Goal: Transaction & Acquisition: Purchase product/service

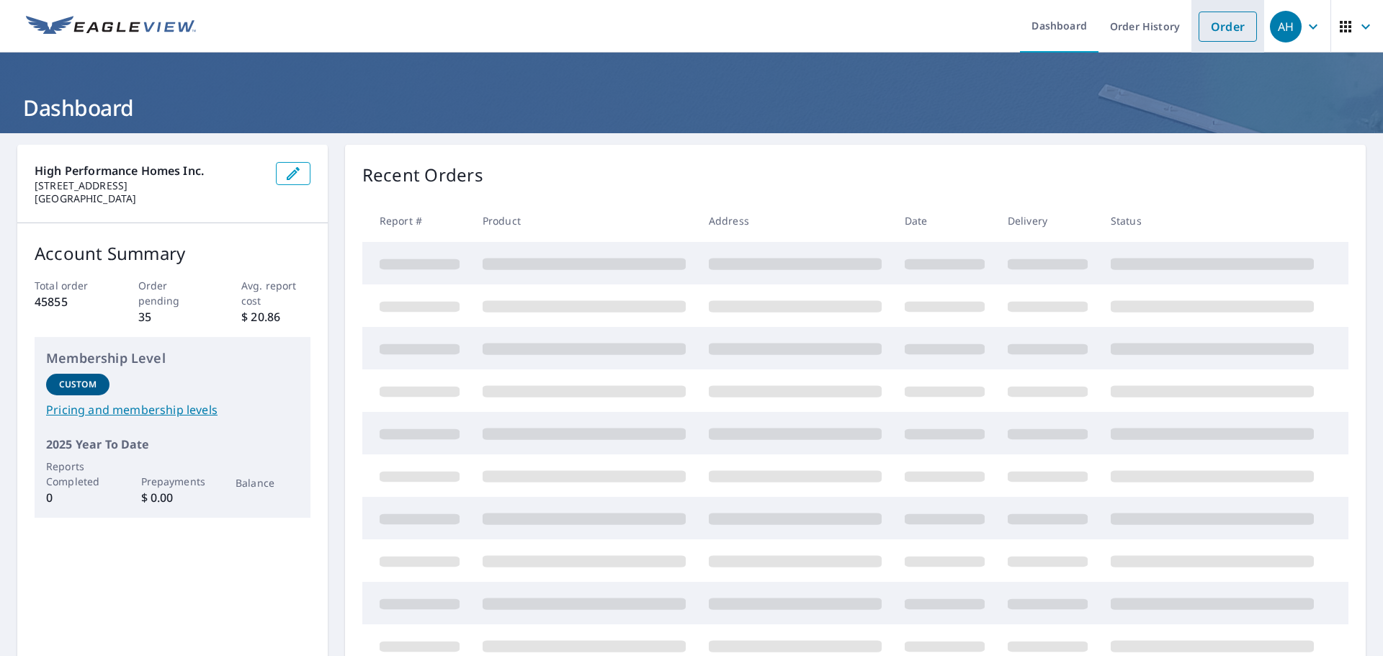
click at [1211, 36] on link "Order" at bounding box center [1227, 27] width 58 height 30
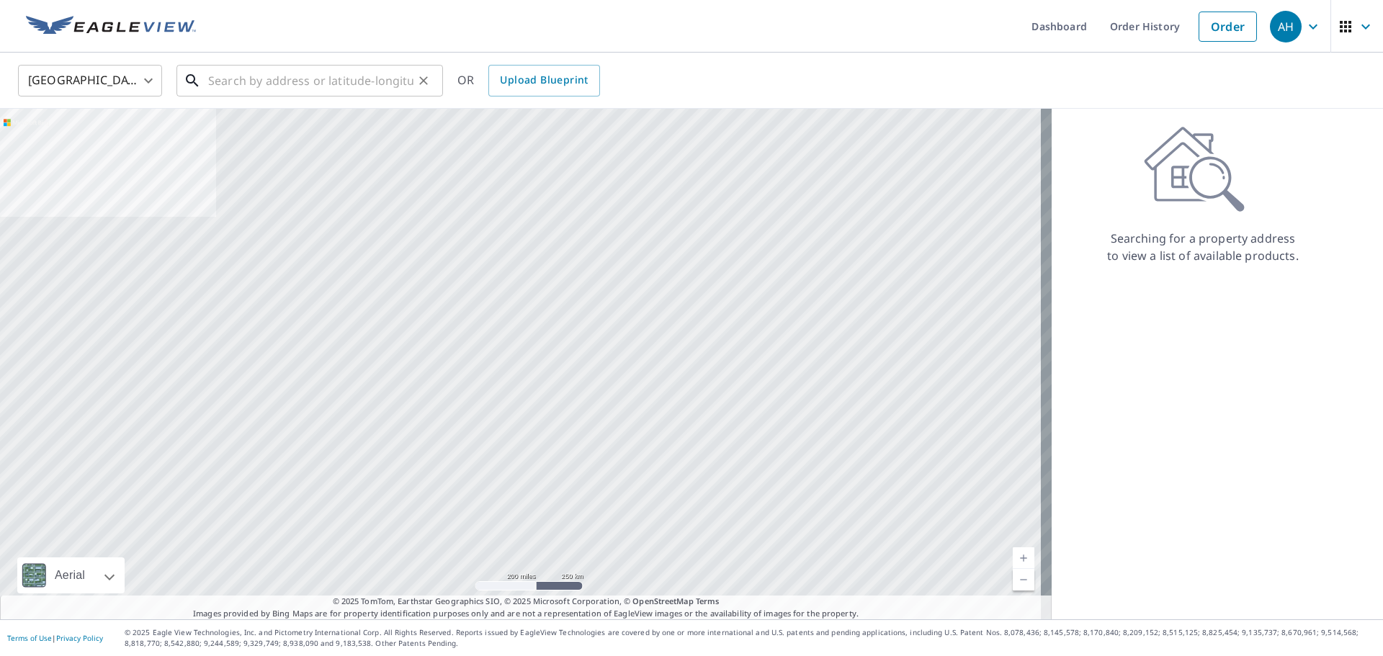
click at [379, 74] on input "text" at bounding box center [310, 80] width 205 height 40
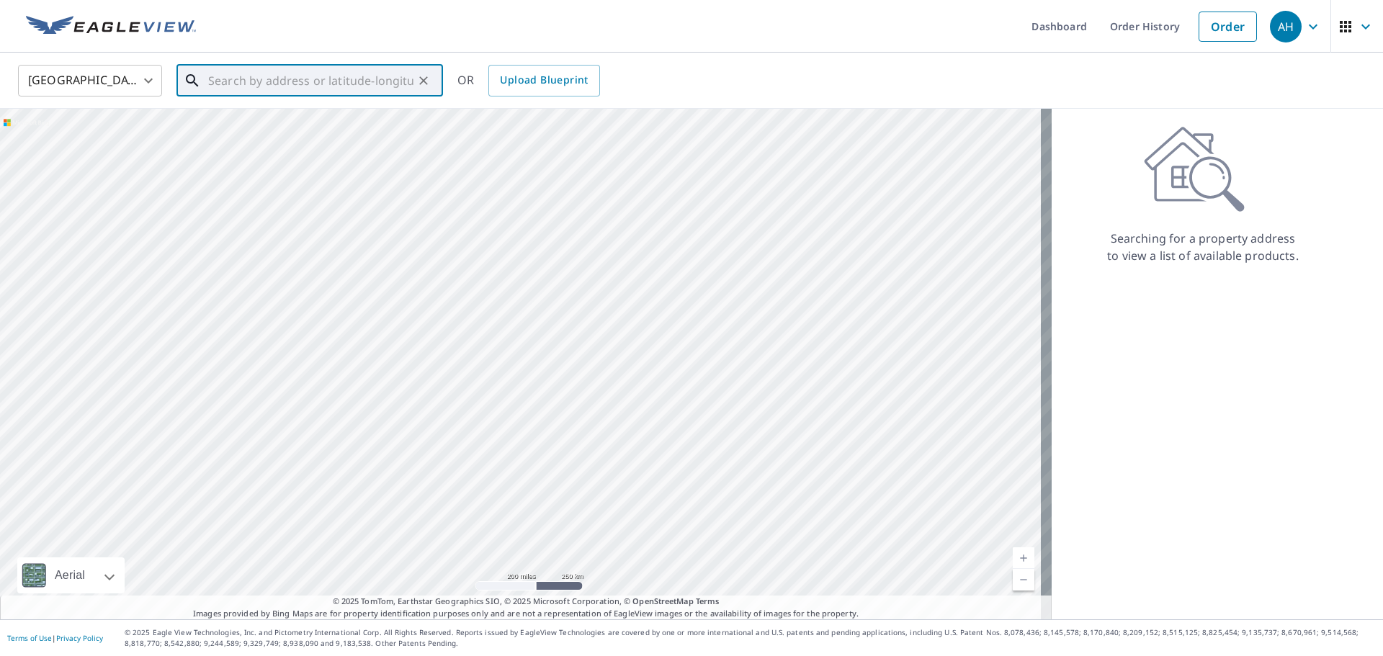
paste input "[STREET_ADDRESS]"
click at [348, 138] on p "Reedsport, [GEOGRAPHIC_DATA] 97467" at bounding box center [318, 138] width 226 height 14
type input "[STREET_ADDRESS]"
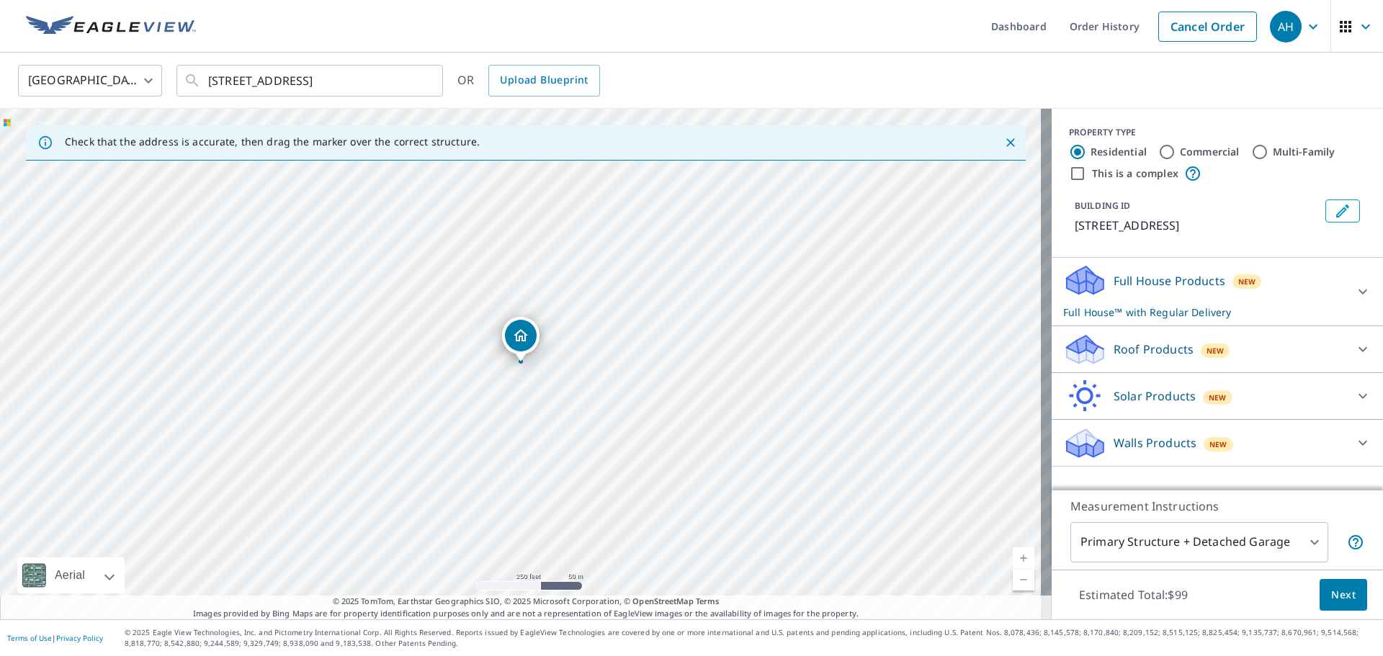
click at [1354, 354] on icon at bounding box center [1362, 349] width 17 height 17
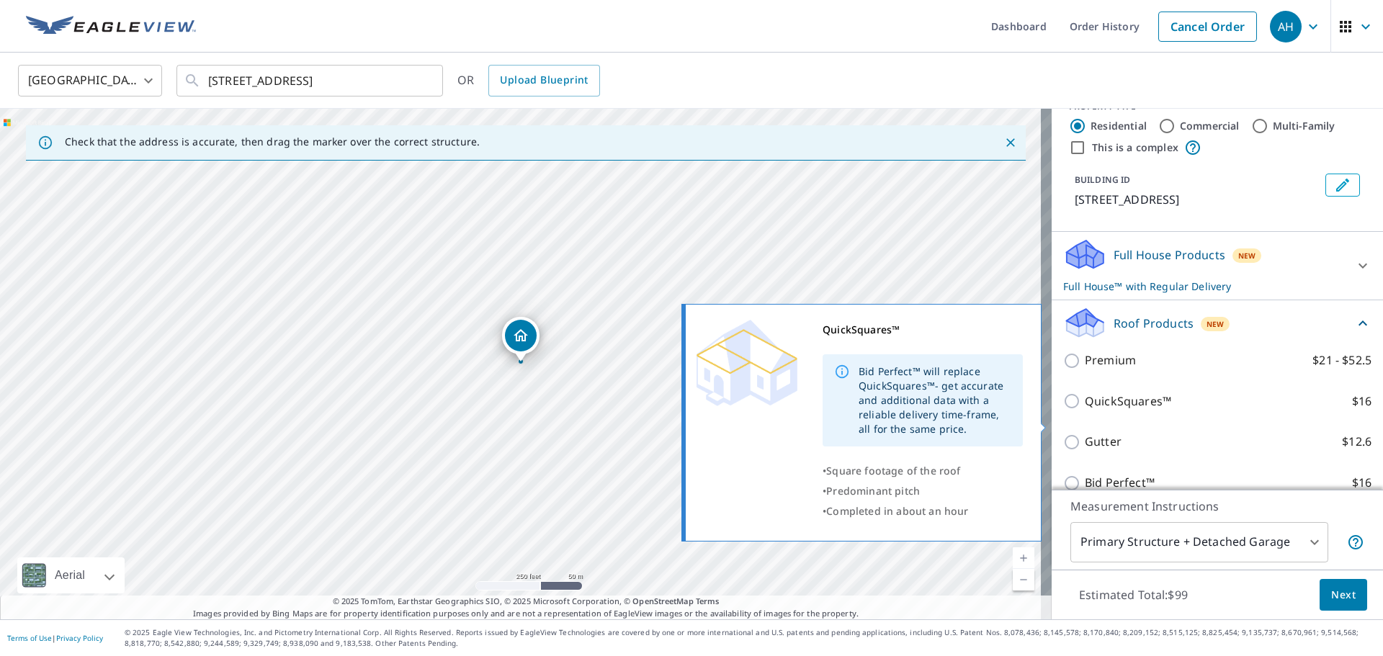
scroll to position [72, 0]
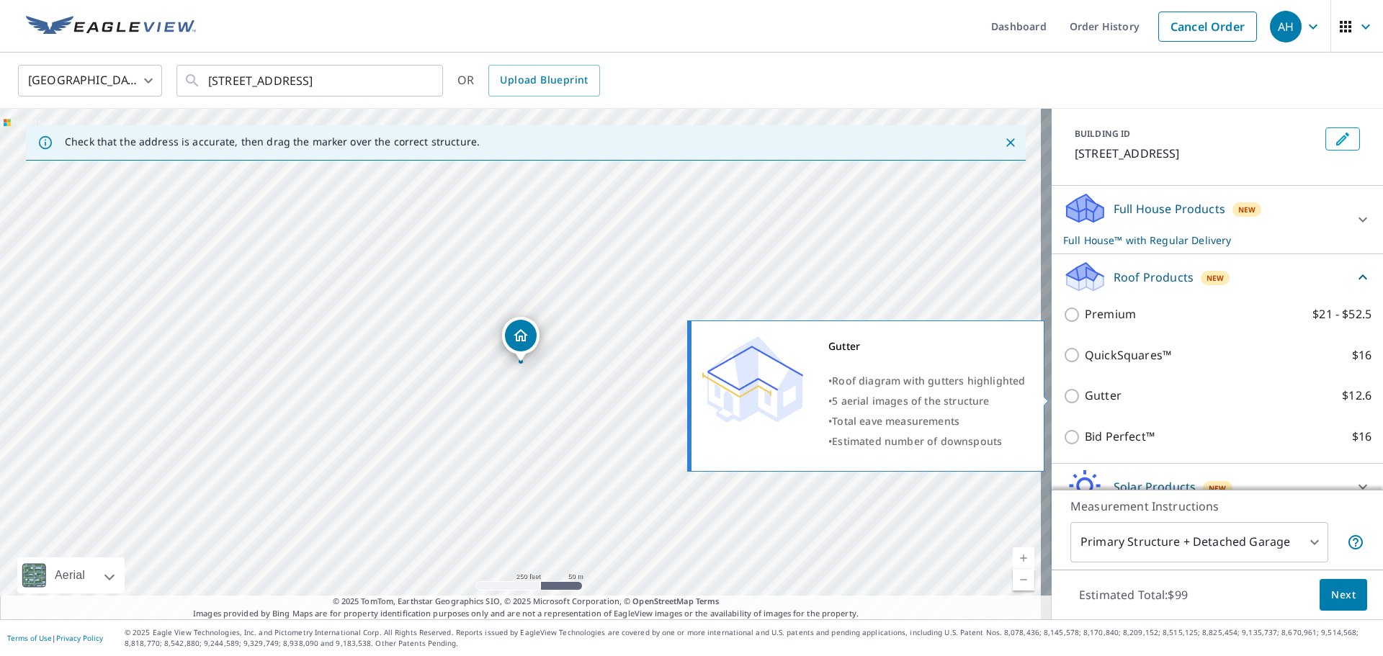
click at [1084, 397] on p "Gutter" at bounding box center [1102, 396] width 37 height 18
click at [1082, 397] on input "Gutter $12.6" at bounding box center [1074, 395] width 22 height 17
checkbox input "true"
checkbox input "false"
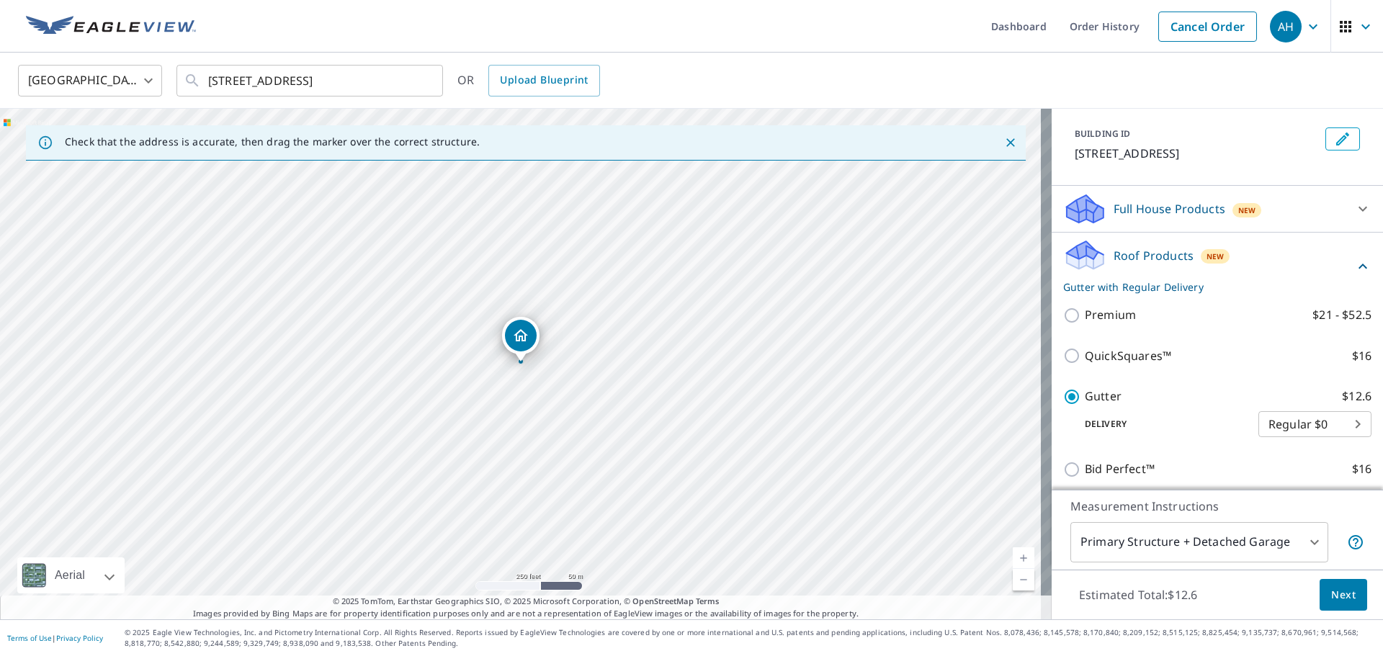
click at [1293, 424] on body "AH AH Dashboard Order History Cancel Order AH [GEOGRAPHIC_DATA] [GEOGRAPHIC_DAT…" at bounding box center [691, 328] width 1383 height 656
click at [1300, 454] on li "3 Hour $31.5" at bounding box center [1292, 450] width 113 height 26
type input "7"
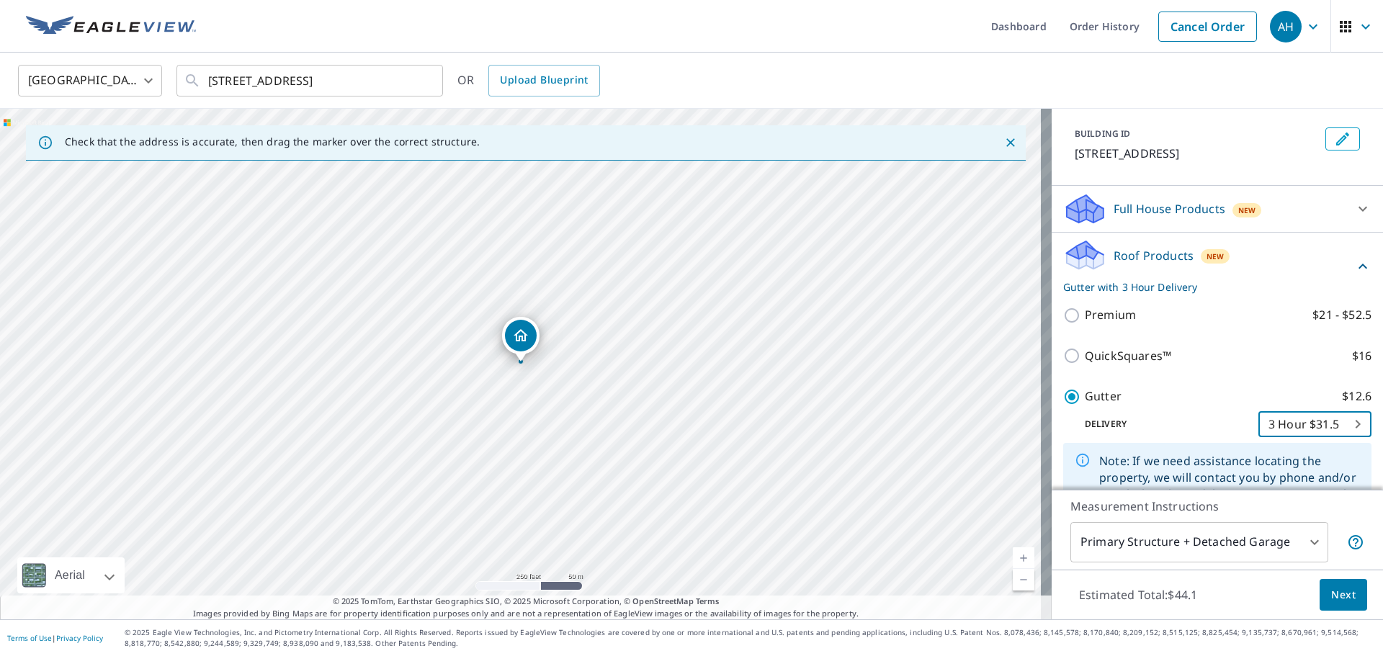
click at [1337, 601] on span "Next" at bounding box center [1343, 595] width 24 height 18
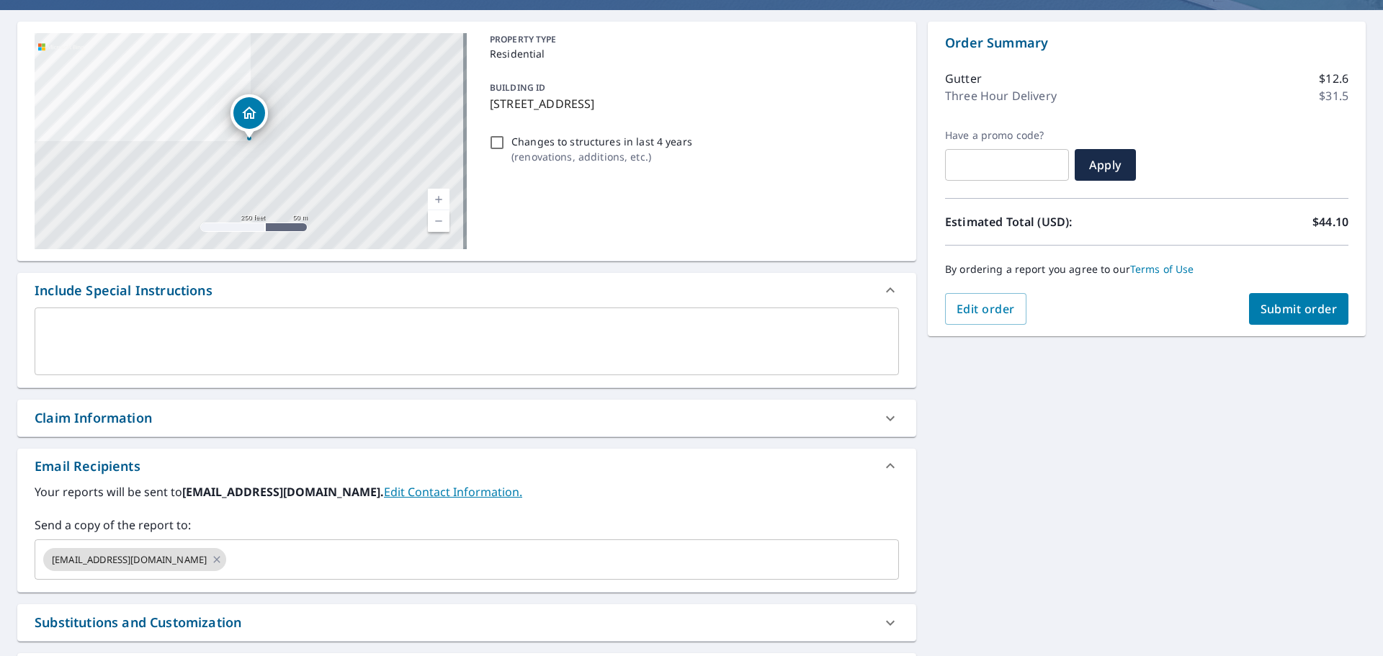
scroll to position [216, 0]
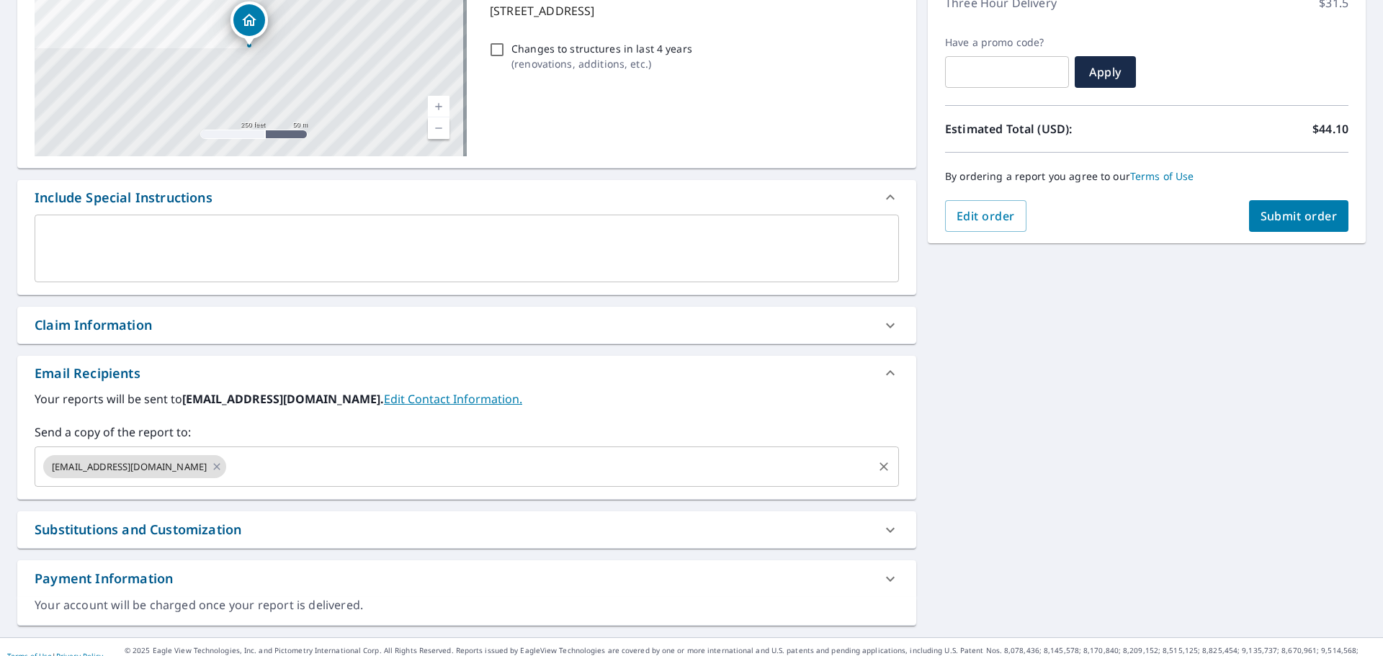
click at [228, 472] on input "text" at bounding box center [549, 466] width 642 height 27
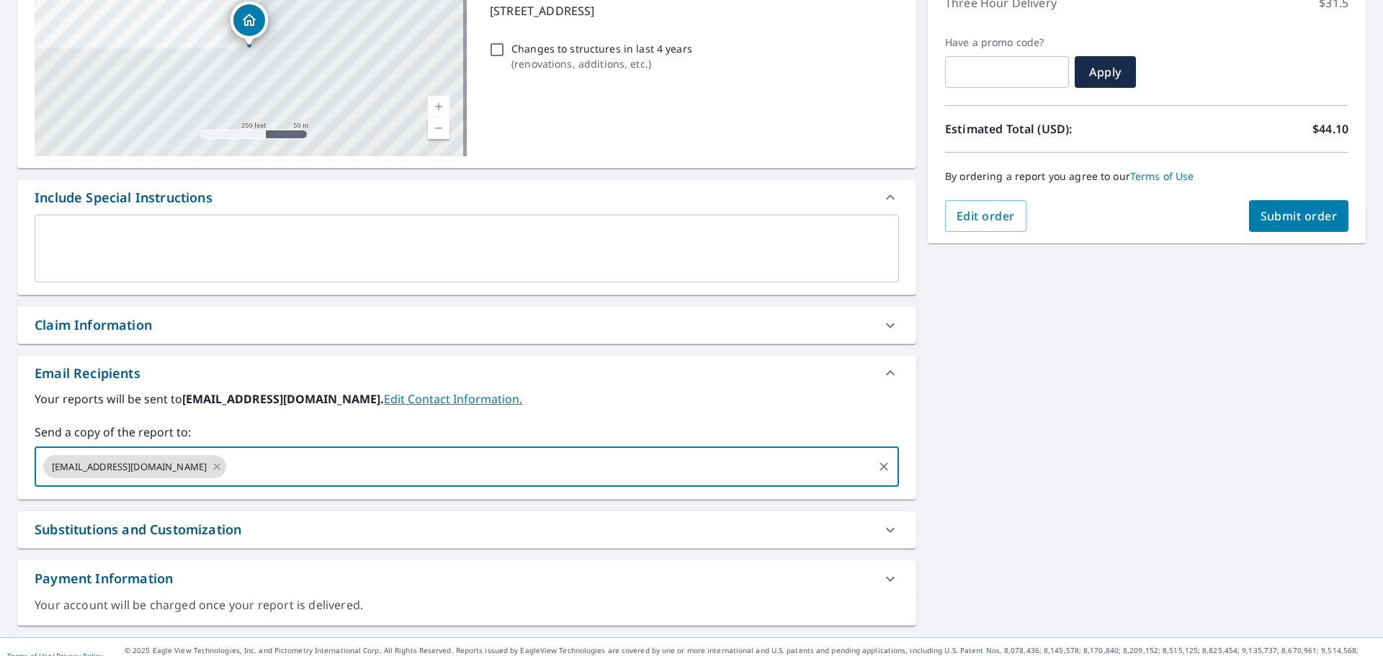
paste input "[PERSON_NAME][EMAIL_ADDRESS][DOMAIN_NAME]"
type input "[PERSON_NAME][EMAIL_ADDRESS][DOMAIN_NAME]"
checkbox input "true"
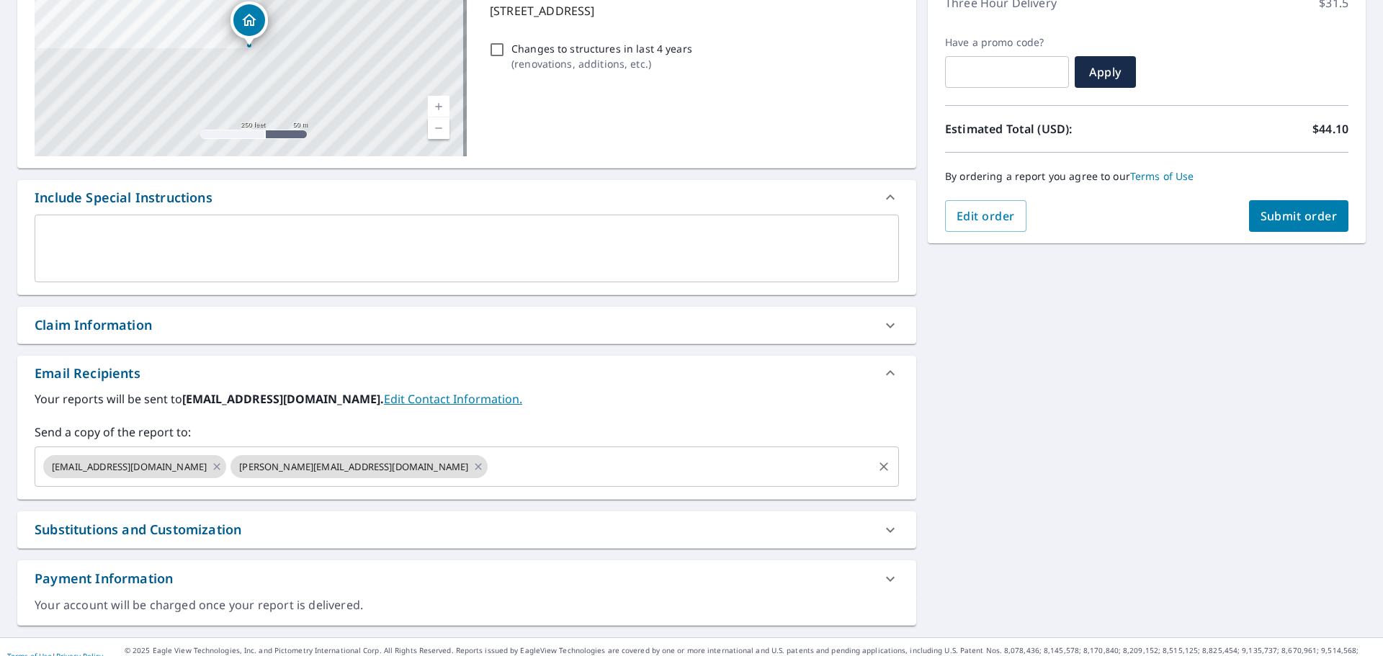
click at [490, 471] on input "text" at bounding box center [680, 466] width 381 height 27
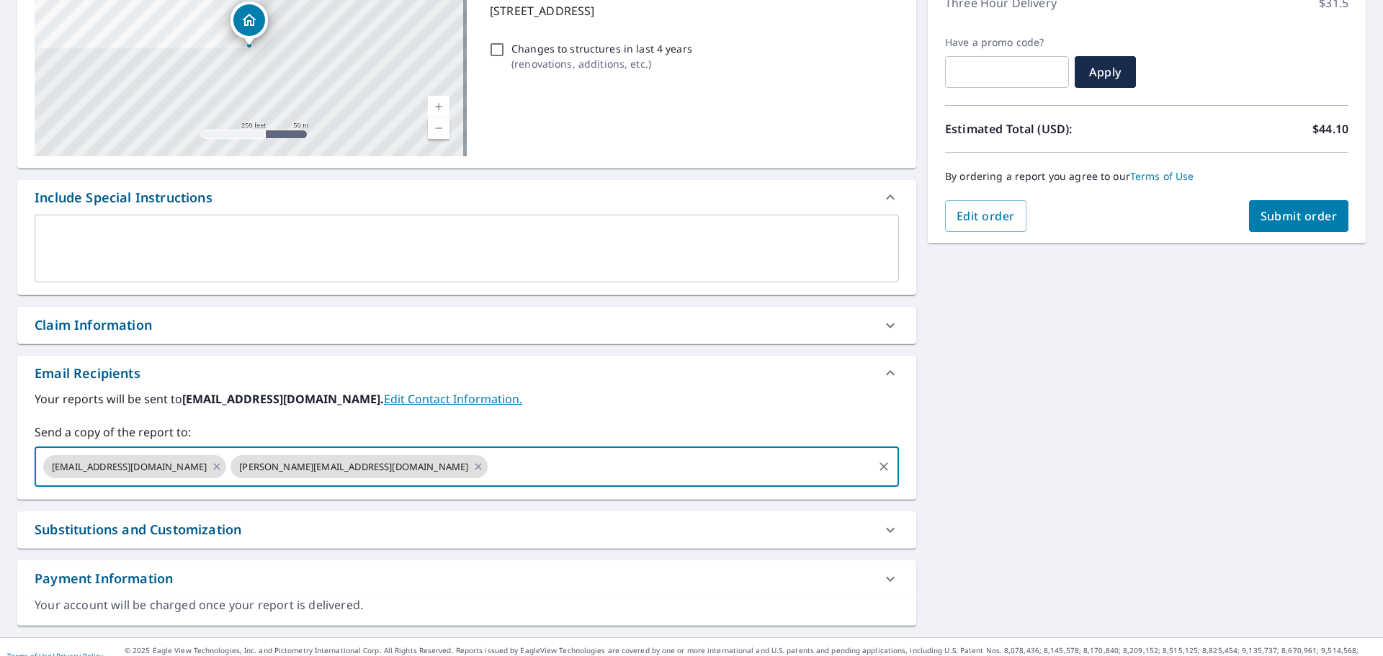
paste input "[EMAIL_ADDRESS][DOMAIN_NAME]"
type input "[EMAIL_ADDRESS][DOMAIN_NAME]"
click at [1264, 221] on span "Submit order" at bounding box center [1298, 216] width 77 height 16
checkbox input "true"
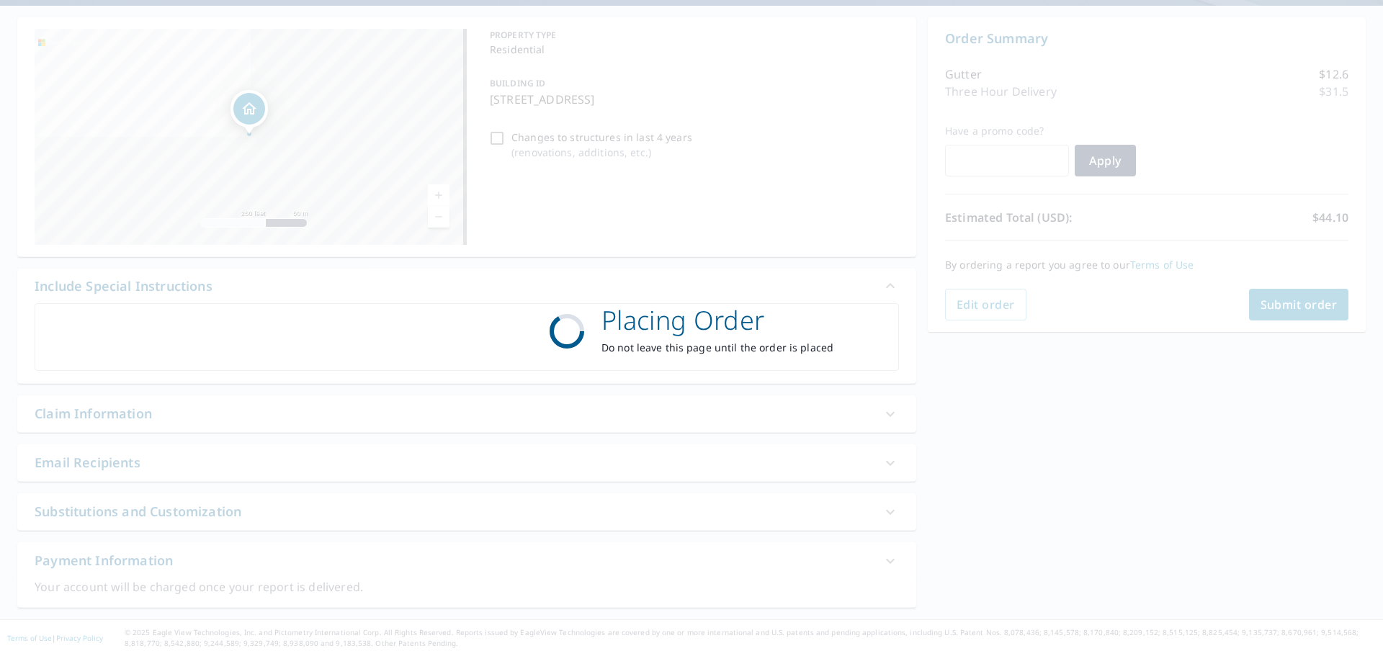
scroll to position [127, 0]
